Goal: Find specific page/section: Find specific page/section

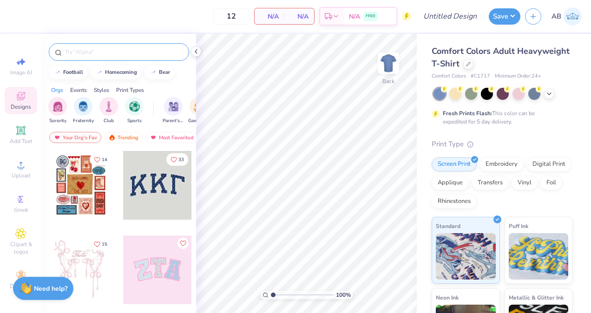
click at [99, 52] on input "text" at bounding box center [123, 51] width 119 height 9
type input "uiowa"
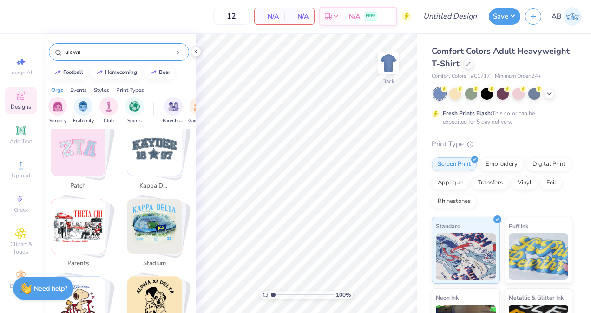
scroll to position [1350, 0]
click at [179, 51] on icon at bounding box center [179, 53] width 4 height 4
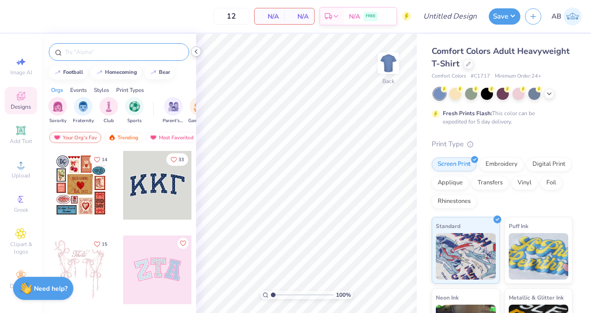
click at [199, 51] on icon at bounding box center [195, 51] width 7 height 7
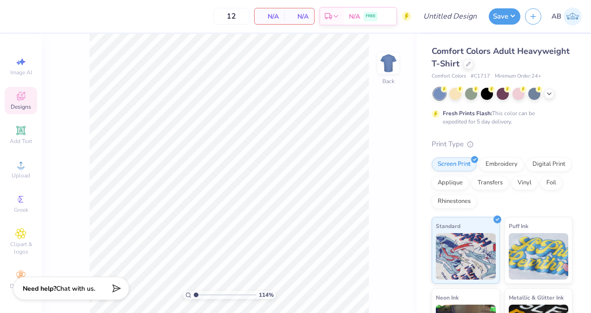
type input "1"
drag, startPoint x: 197, startPoint y: 293, endPoint x: 186, endPoint y: 289, distance: 11.5
click at [194, 291] on input "range" at bounding box center [225, 295] width 63 height 8
click at [493, 97] on div at bounding box center [487, 93] width 12 height 12
click at [520, 93] on div at bounding box center [519, 93] width 12 height 12
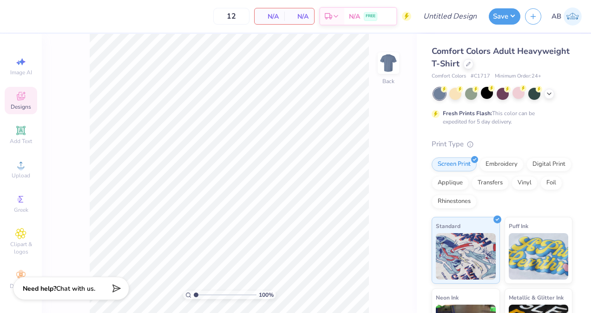
click at [575, 14] on img at bounding box center [573, 16] width 18 height 18
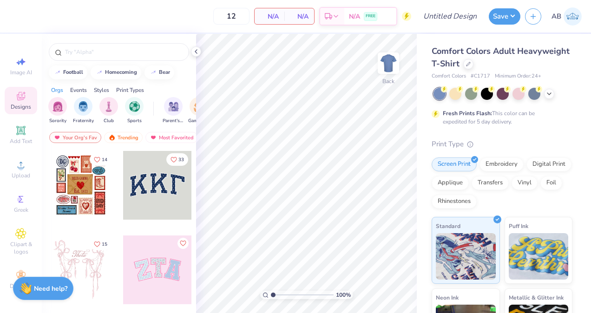
click at [577, 12] on img at bounding box center [573, 16] width 18 height 18
